Goal: Information Seeking & Learning: Learn about a topic

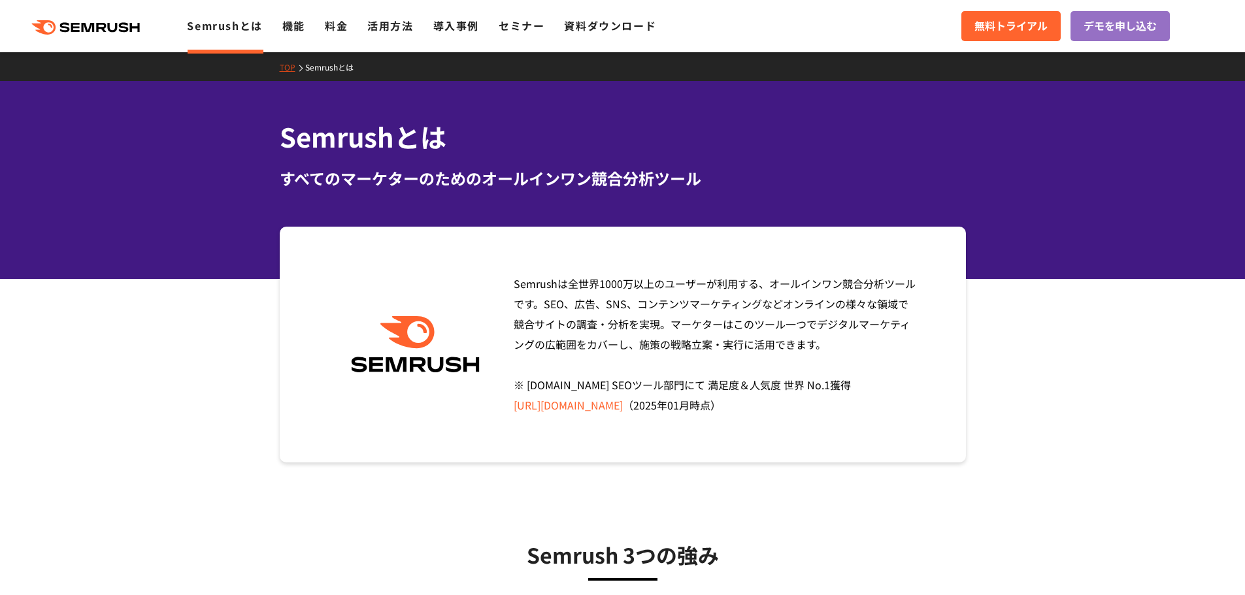
click at [102, 28] on icon at bounding box center [103, 27] width 10 height 9
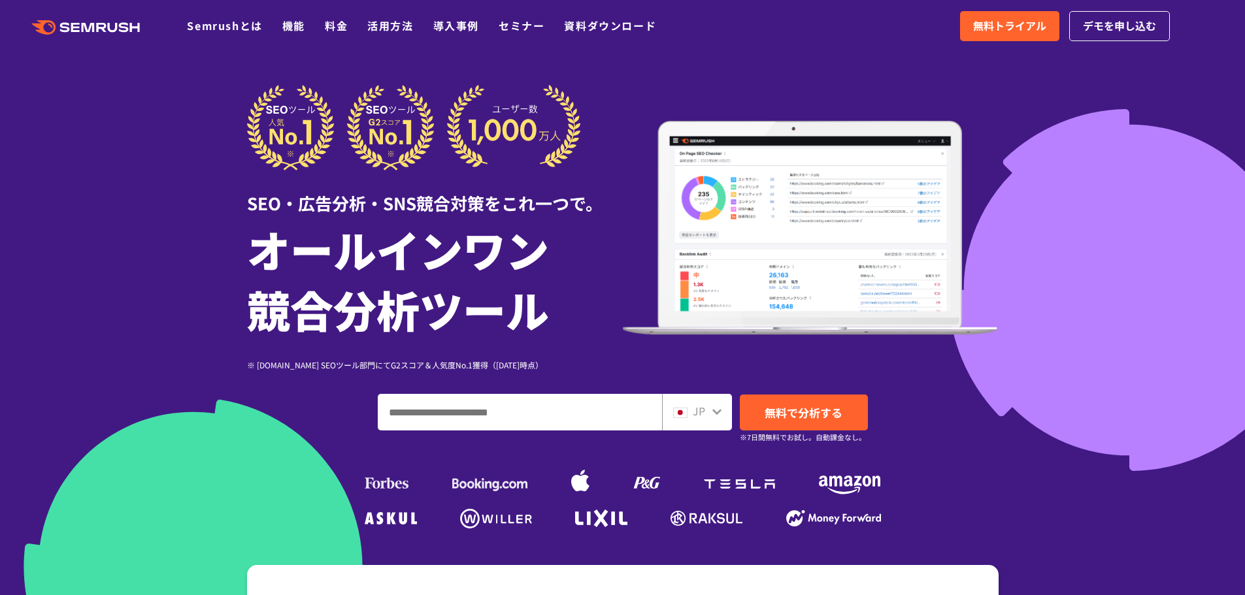
click at [1176, 80] on div at bounding box center [622, 364] width 1245 height 729
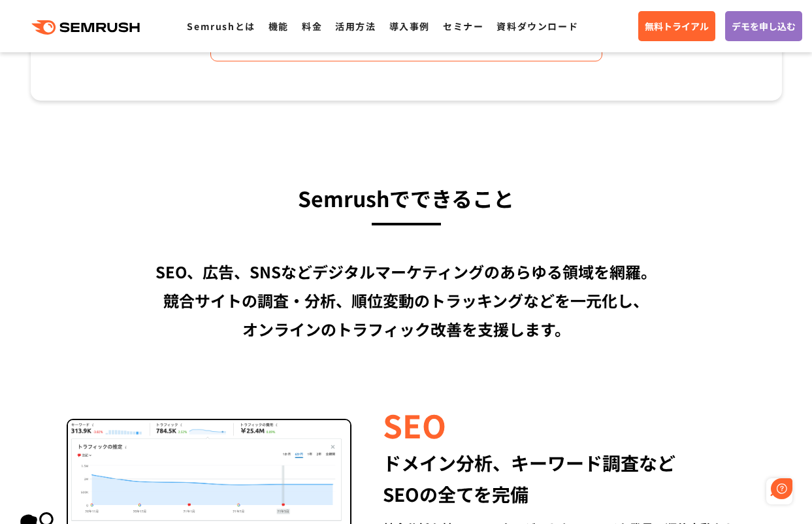
scroll to position [849, 0]
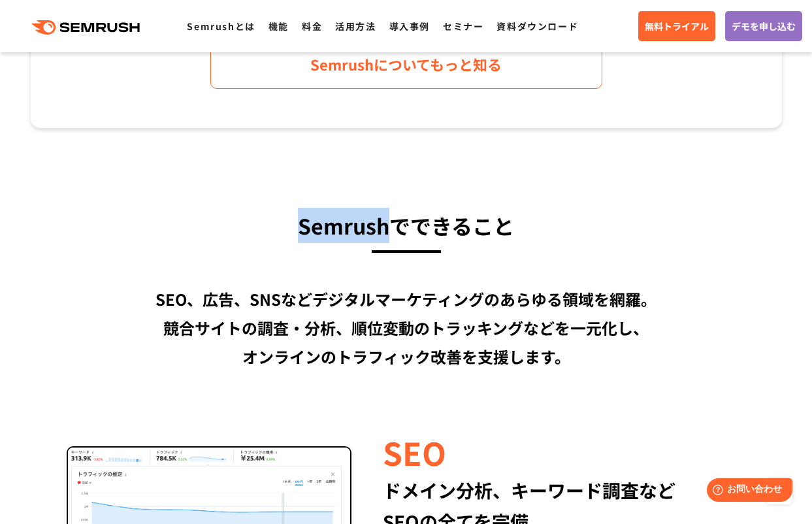
drag, startPoint x: 301, startPoint y: 226, endPoint x: 390, endPoint y: 229, distance: 89.6
click at [390, 229] on h3 "Semrushでできること" at bounding box center [406, 225] width 751 height 35
copy h3 "Semrush"
click at [447, 308] on div "SEO、広告、SNSなどデジタルマーケティングのあらゆる領域を網羅。 競合サイトの調査・分析、順位変動のトラッキングなどを一元化し、 オンラインのトラフィック…" at bounding box center [406, 328] width 751 height 86
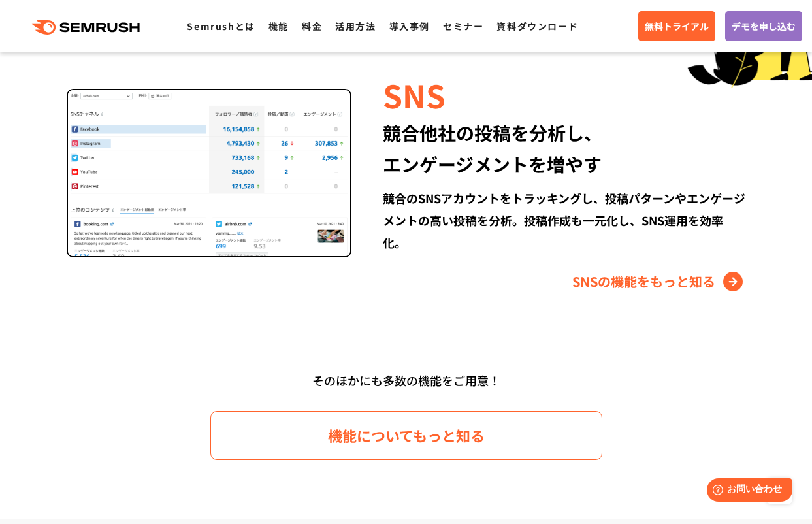
scroll to position [1764, 0]
click at [684, 281] on link "SNSの機能をもっと知る" at bounding box center [659, 281] width 174 height 21
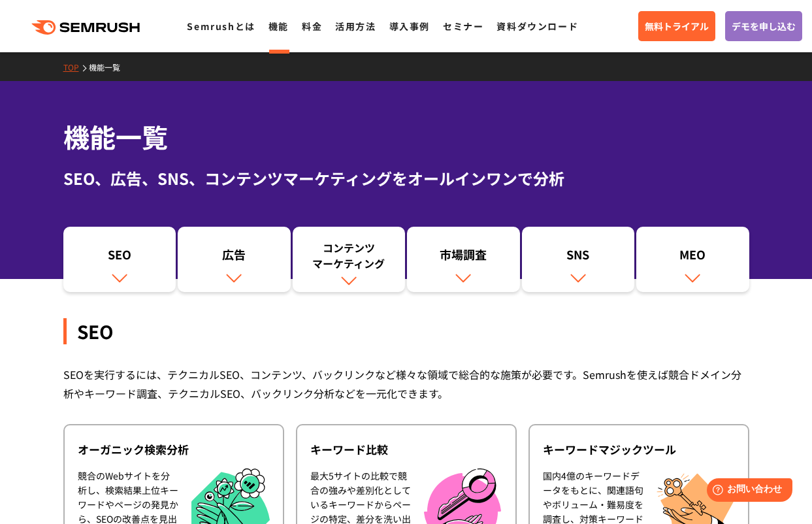
click at [112, 25] on icon ".cls {fill: #FF642D;}" at bounding box center [87, 27] width 148 height 14
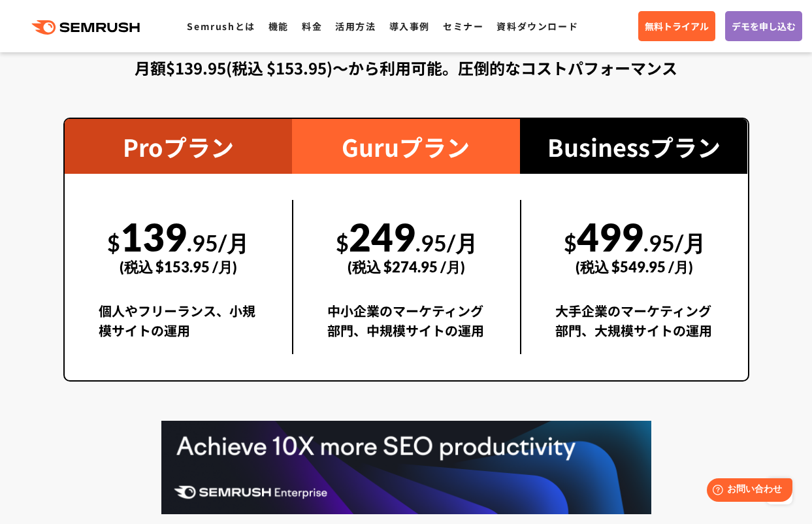
scroll to position [2287, 0]
